Goal: Information Seeking & Learning: Learn about a topic

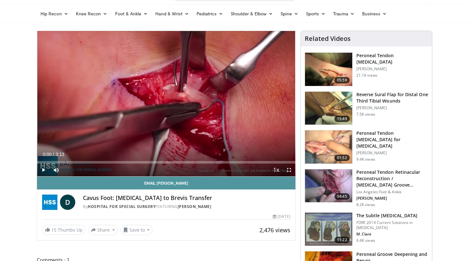
scroll to position [11, 0]
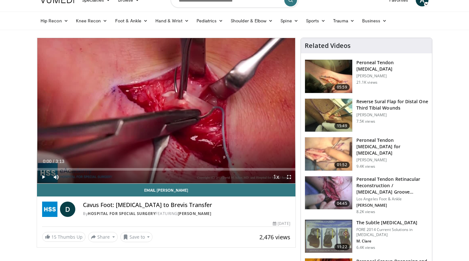
click at [42, 177] on span "Video Player" at bounding box center [43, 176] width 13 height 13
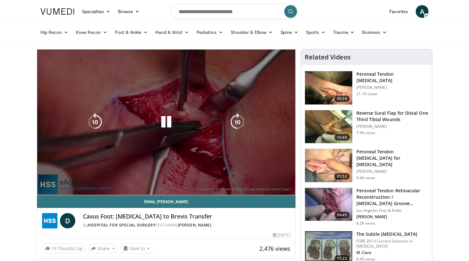
scroll to position [0, 0]
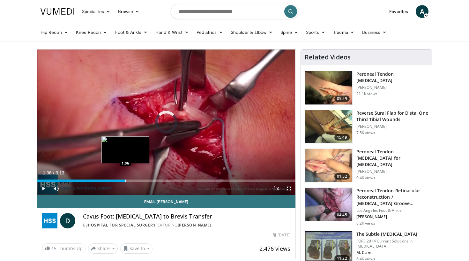
click at [125, 180] on div "Progress Bar" at bounding box center [125, 180] width 1 height 3
click at [122, 181] on div "Loaded : 93.03% 1:07 1:04" at bounding box center [166, 180] width 259 height 3
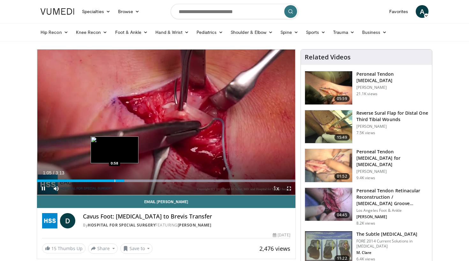
click at [115, 180] on div "Progress Bar" at bounding box center [115, 180] width 1 height 3
click at [119, 181] on div "Progress Bar" at bounding box center [119, 180] width 1 height 3
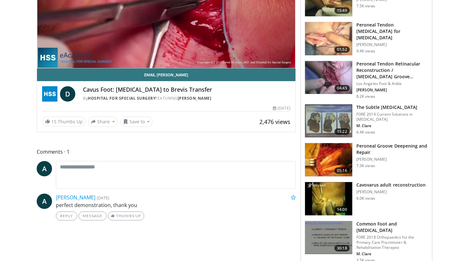
scroll to position [128, 0]
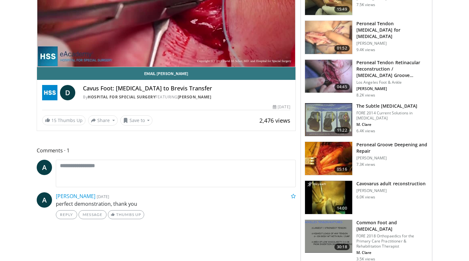
click at [334, 194] on img at bounding box center [328, 197] width 47 height 33
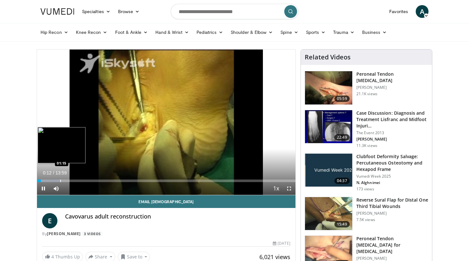
click at [60, 180] on div "Progress Bar" at bounding box center [60, 180] width 1 height 3
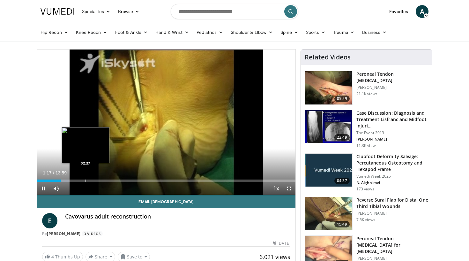
click at [86, 181] on div "Progress Bar" at bounding box center [86, 180] width 1 height 3
click at [120, 182] on div "Current Time 2:38 / Duration 13:59 Pause Skip Backward Skip Forward Mute Loaded…" at bounding box center [166, 188] width 259 height 13
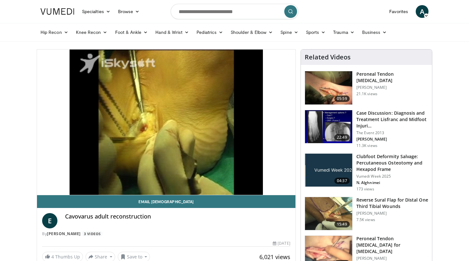
click at [165, 181] on video-js "**********" at bounding box center [166, 122] width 259 height 146
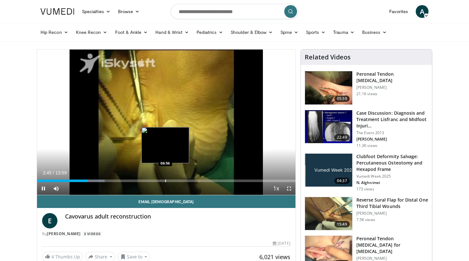
click at [165, 181] on div "Progress Bar" at bounding box center [165, 180] width 1 height 3
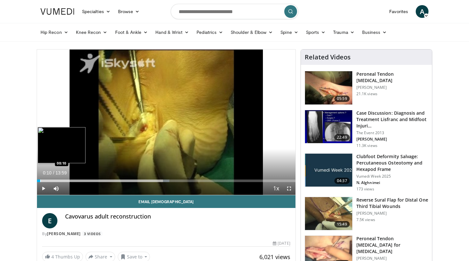
click at [40, 181] on div "Progress Bar" at bounding box center [40, 180] width 1 height 3
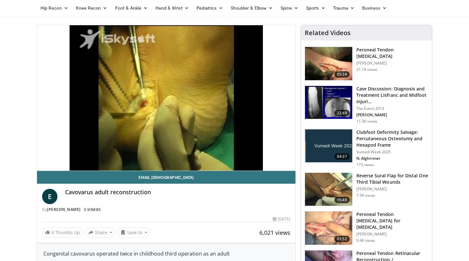
scroll to position [23, 0]
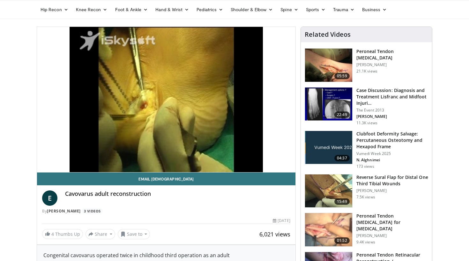
click at [37, 157] on div "**********" at bounding box center [166, 135] width 259 height 218
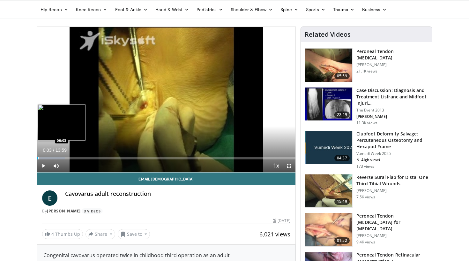
click at [38, 158] on div "Progress Bar" at bounding box center [38, 158] width 1 height 3
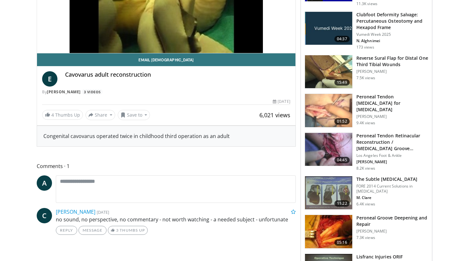
scroll to position [71, 0]
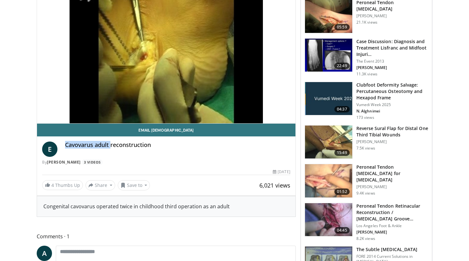
drag, startPoint x: 65, startPoint y: 144, endPoint x: 110, endPoint y: 145, distance: 44.7
click at [110, 145] on h4 "Cavovarus adult reconstruction" at bounding box center [177, 144] width 225 height 7
copy h4 "Cavovarus adult"
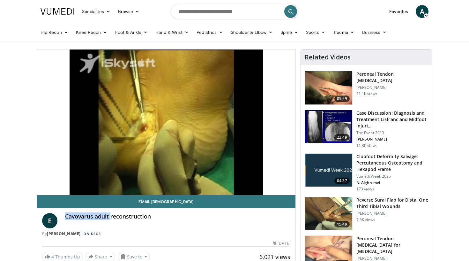
scroll to position [0, 0]
click at [184, 11] on input "Search topics, interventions" at bounding box center [235, 11] width 128 height 15
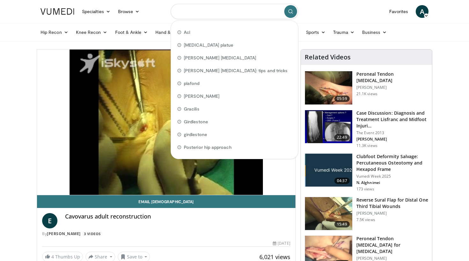
paste input "**********"
type input "**********"
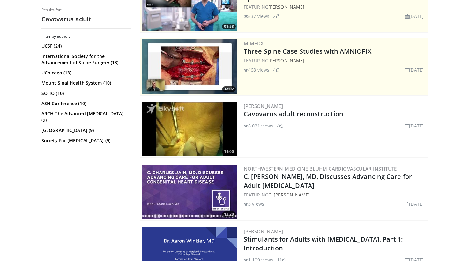
scroll to position [2, 0]
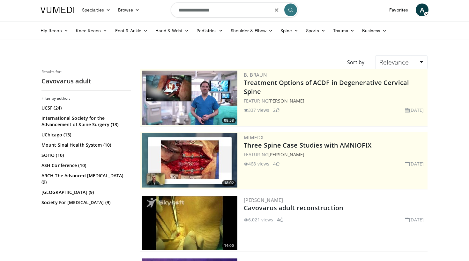
click at [250, 14] on input "**********" at bounding box center [235, 9] width 128 height 15
type input "**********"
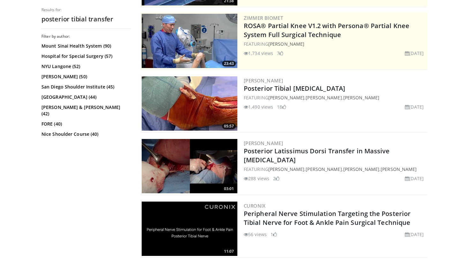
scroll to position [114, 0]
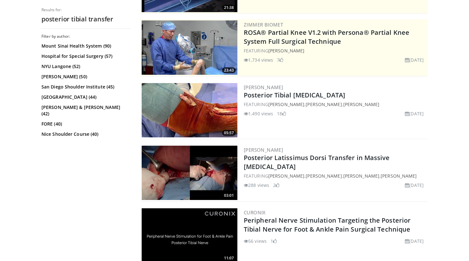
click at [198, 111] on img at bounding box center [190, 110] width 96 height 54
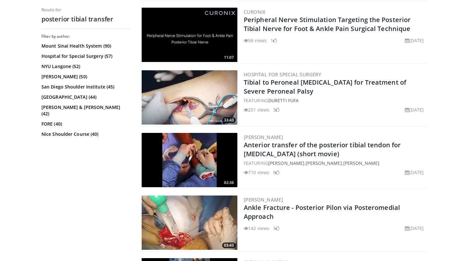
scroll to position [316, 0]
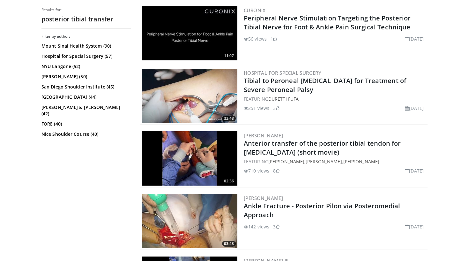
click at [198, 161] on img at bounding box center [190, 158] width 96 height 54
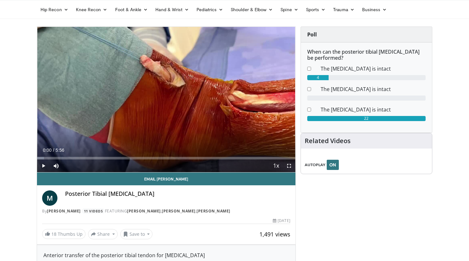
scroll to position [19, 0]
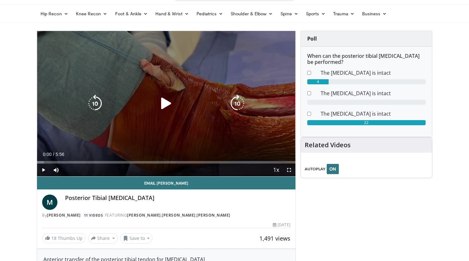
click at [148, 127] on div "10 seconds Tap to unmute" at bounding box center [166, 103] width 259 height 145
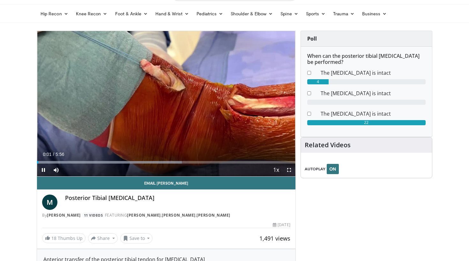
click at [290, 171] on span "Video Player" at bounding box center [289, 169] width 13 height 13
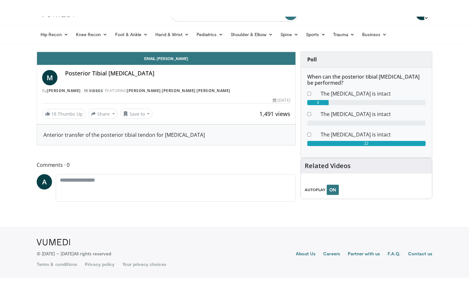
scroll to position [0, 0]
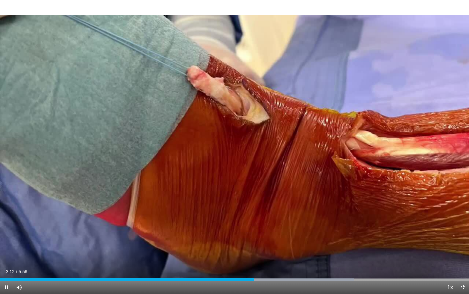
click at [462, 260] on span "Video Player" at bounding box center [462, 287] width 13 height 13
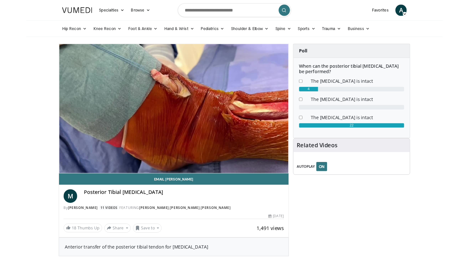
scroll to position [19, 0]
